Goal: Communication & Community: Answer question/provide support

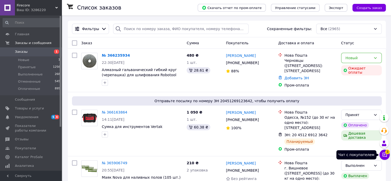
click at [384, 151] on button "Чат с покупателем 3" at bounding box center [384, 154] width 10 height 10
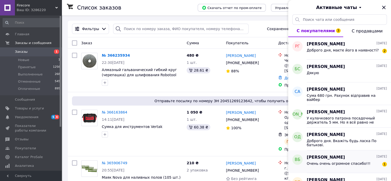
click at [340, 161] on span "Очень очень огромное спасибо!!!" at bounding box center [339, 163] width 64 height 4
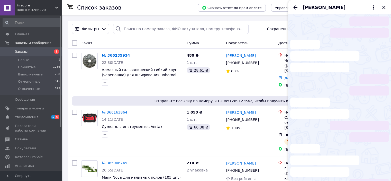
scroll to position [20, 0]
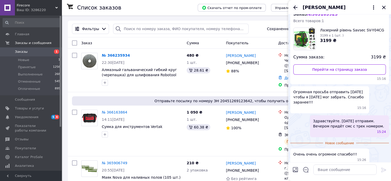
click at [295, 8] on icon "Назад" at bounding box center [295, 7] width 6 height 6
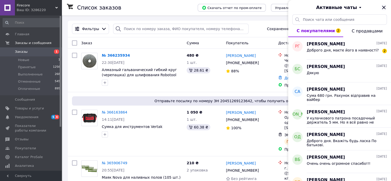
click at [384, 7] on icon "Закрыть" at bounding box center [383, 7] width 3 height 3
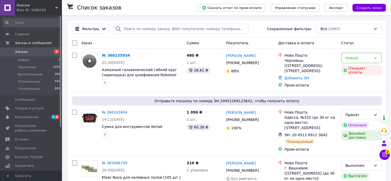
click at [36, 7] on span "Firecore" at bounding box center [36, 5] width 39 height 5
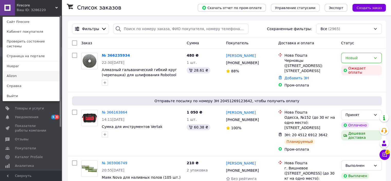
click at [10, 71] on link "Alizon" at bounding box center [31, 76] width 57 height 10
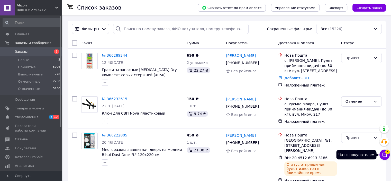
click at [387, 154] on span "6" at bounding box center [387, 151] width 5 height 5
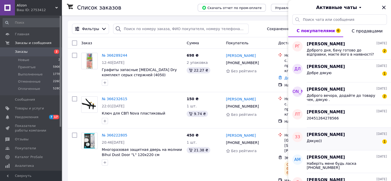
click at [339, 134] on span "Зореслава Заяць" at bounding box center [326, 135] width 38 height 6
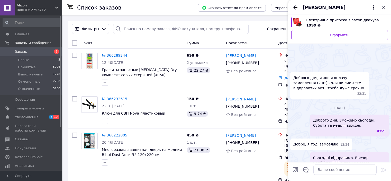
scroll to position [37, 0]
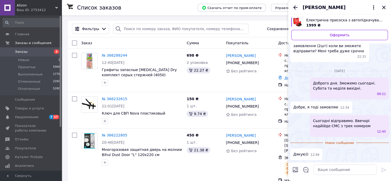
click at [296, 9] on icon "Назад" at bounding box center [295, 7] width 6 height 6
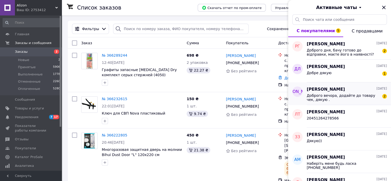
click at [352, 93] on div "Доброго вечора, додайте до товару чек, дякую . 2" at bounding box center [347, 96] width 80 height 9
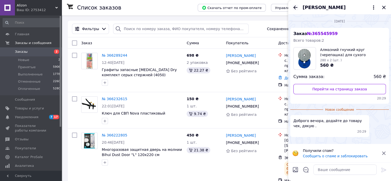
click at [293, 8] on icon "Назад" at bounding box center [295, 7] width 6 height 6
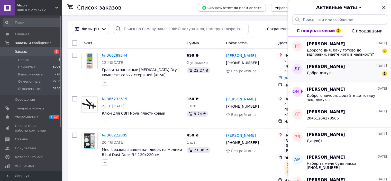
click at [331, 72] on div "Добре дякую 1" at bounding box center [347, 74] width 80 height 8
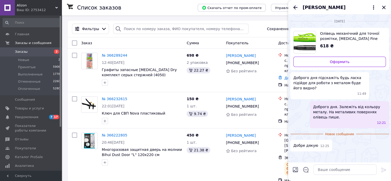
click at [296, 7] on icon "Назад" at bounding box center [295, 7] width 6 height 6
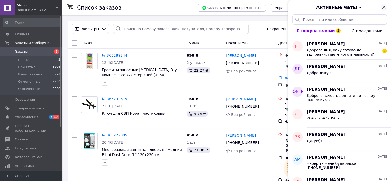
click at [385, 7] on icon "Закрыть" at bounding box center [384, 7] width 6 height 6
